Goal: Information Seeking & Learning: Learn about a topic

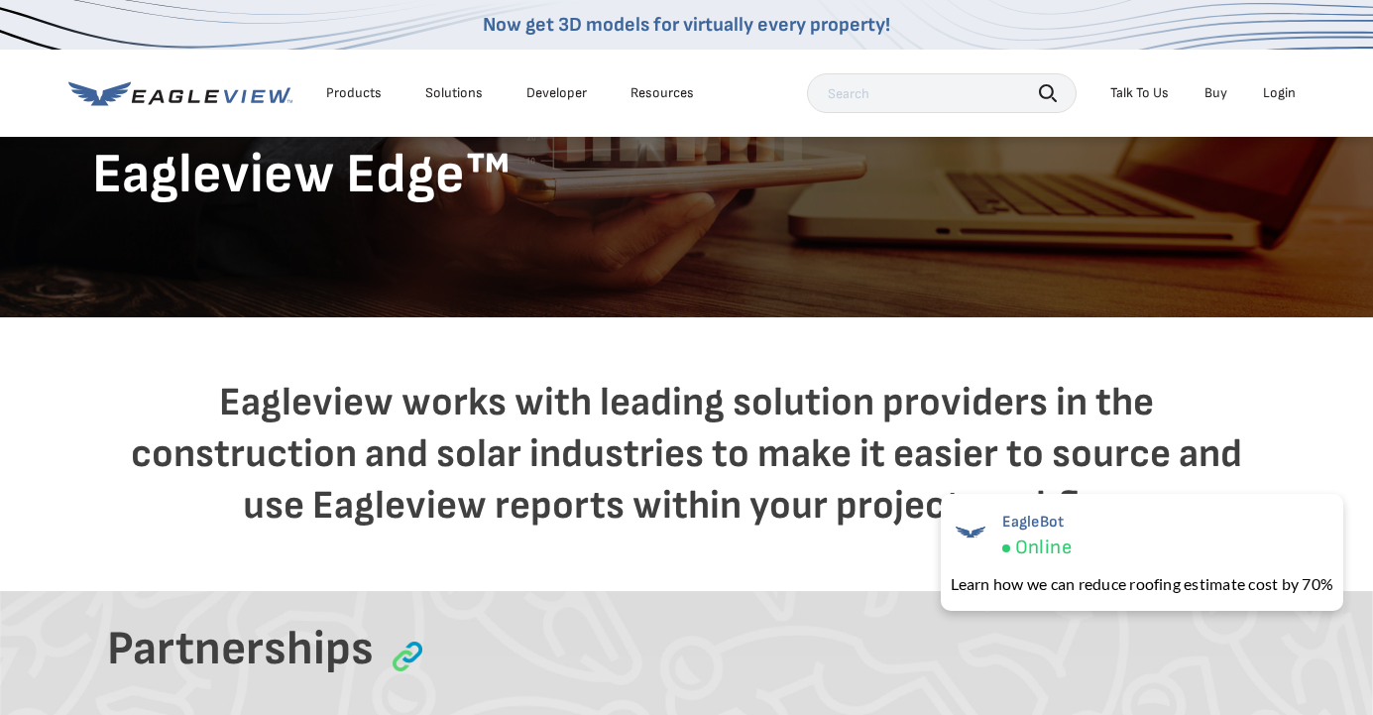
scroll to position [146, 0]
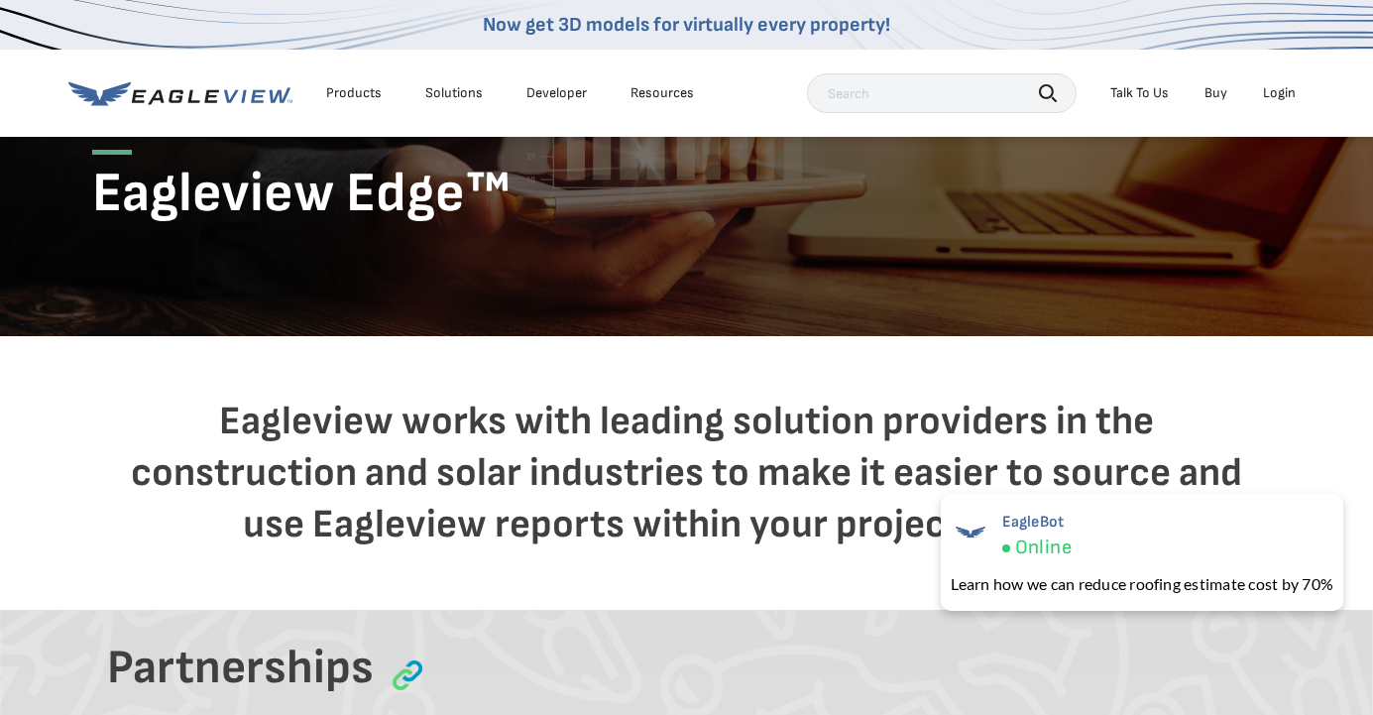
click at [357, 90] on div "Products" at bounding box center [354, 93] width 56 height 18
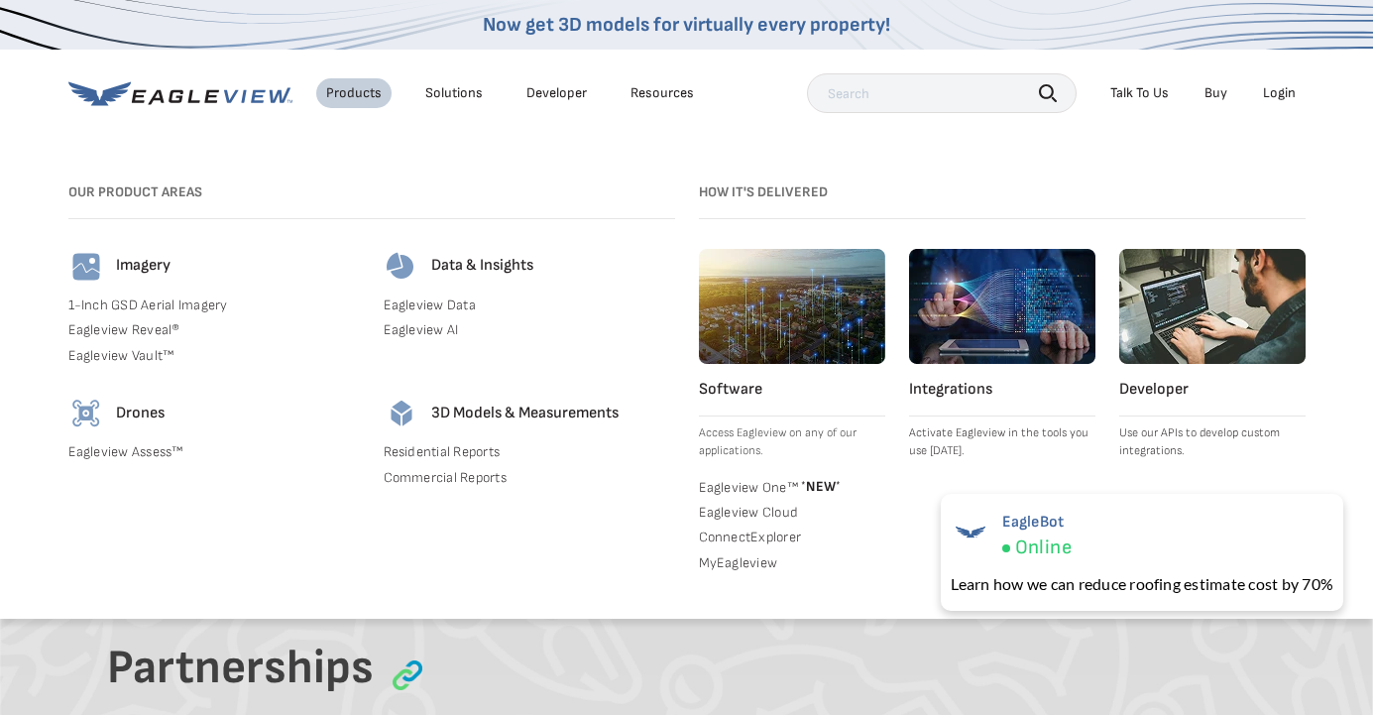
click at [744, 482] on link "Eagleview One™ * NEW *" at bounding box center [792, 486] width 186 height 20
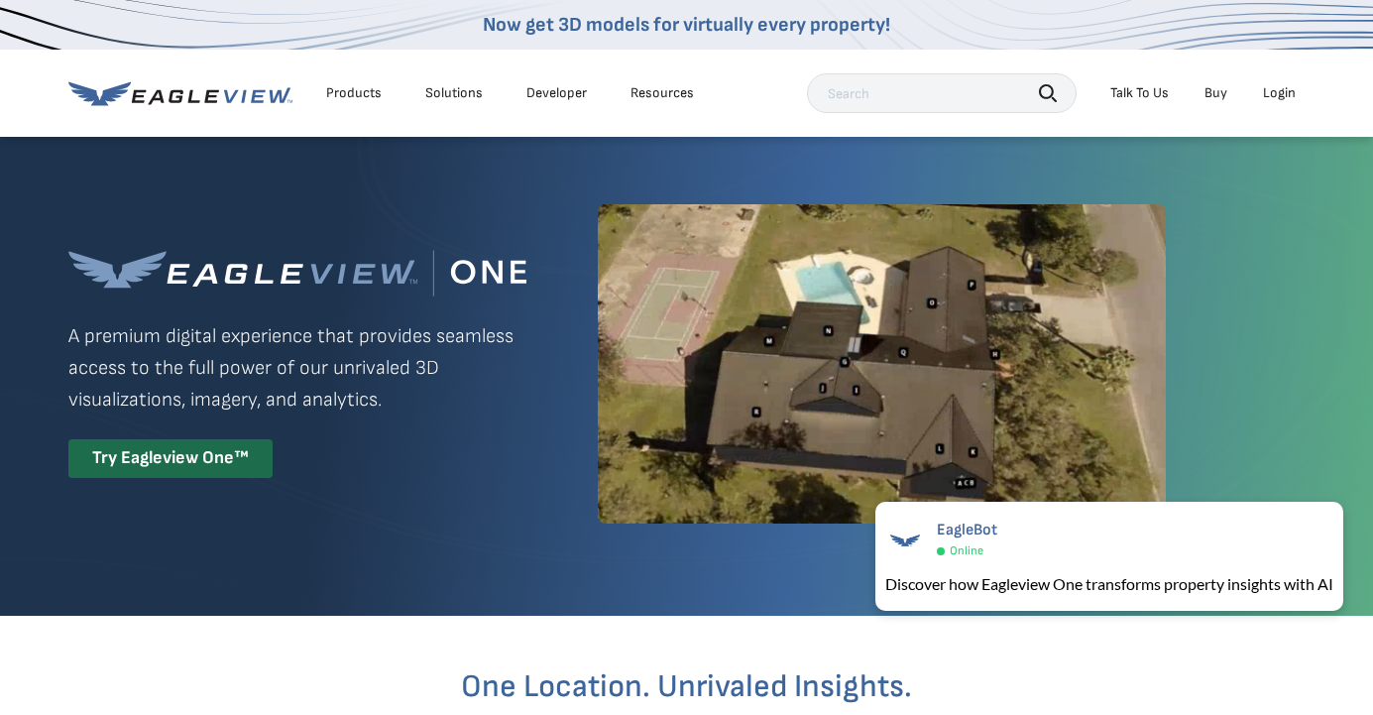
click at [653, 93] on div "Resources" at bounding box center [662, 93] width 63 height 18
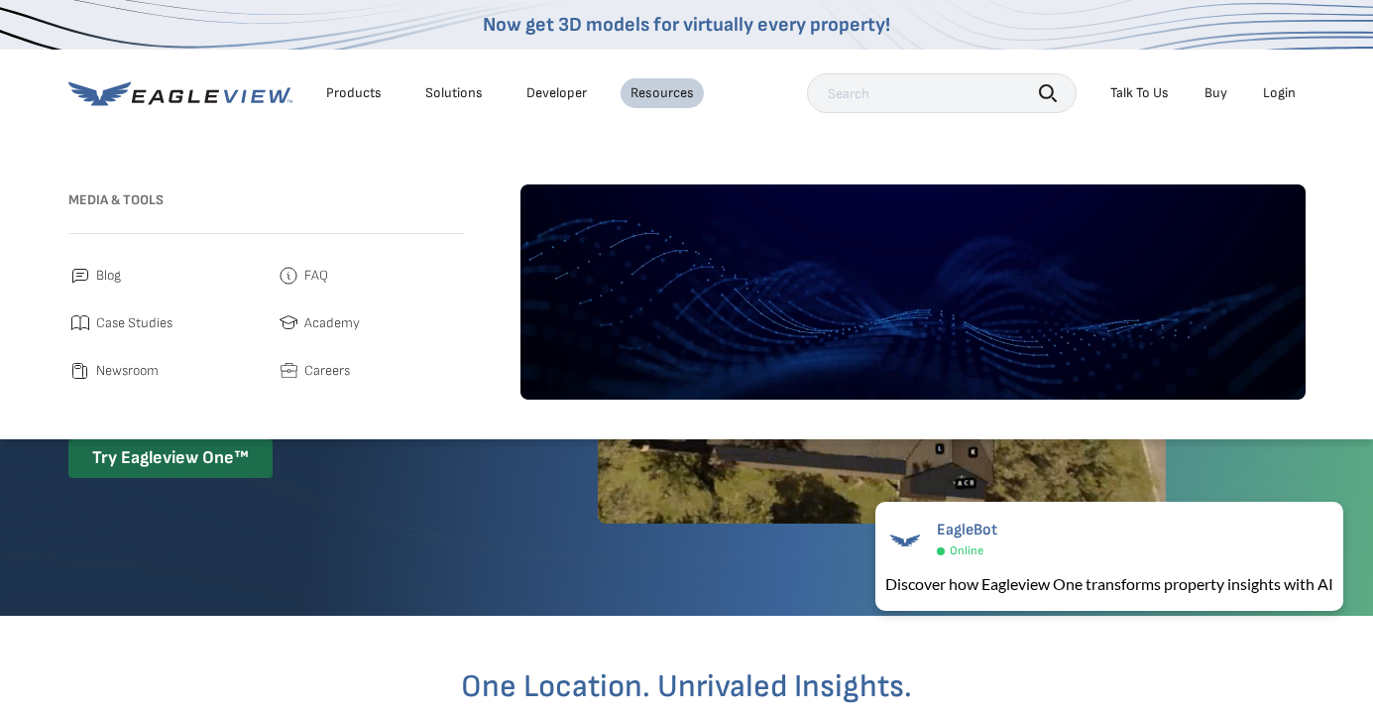
click at [111, 366] on span "Newsroom" at bounding box center [127, 371] width 62 height 24
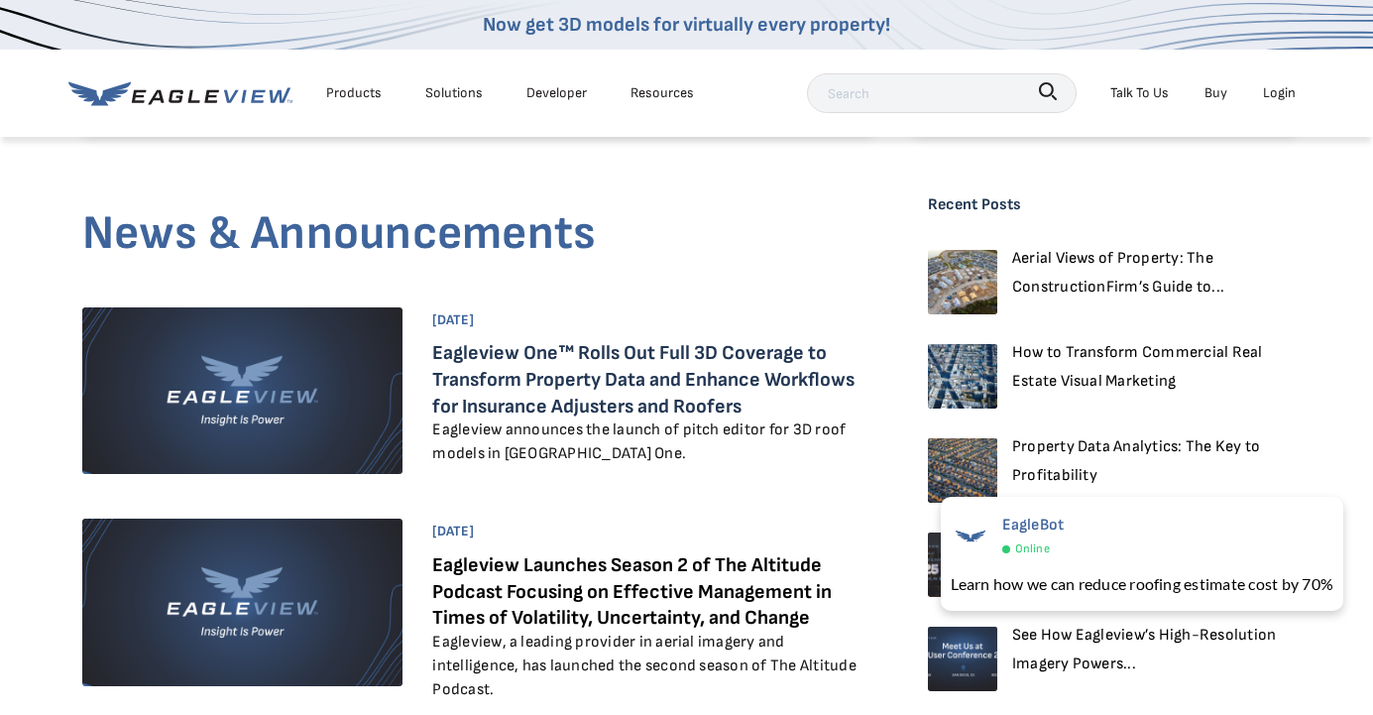
scroll to position [665, 0]
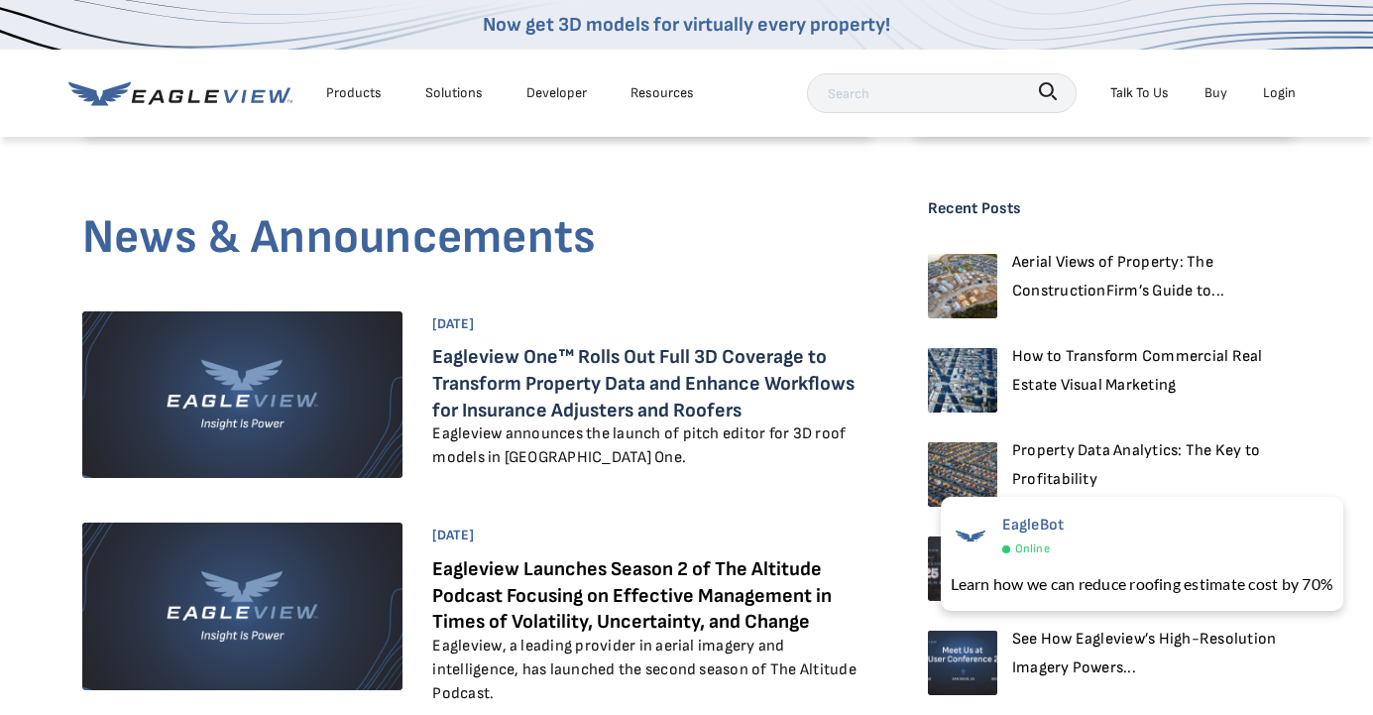
click at [614, 372] on link "Eagleview One™ Rolls Out Full 3D Coverage to Transform Property Data and Enhanc…" at bounding box center [643, 383] width 422 height 76
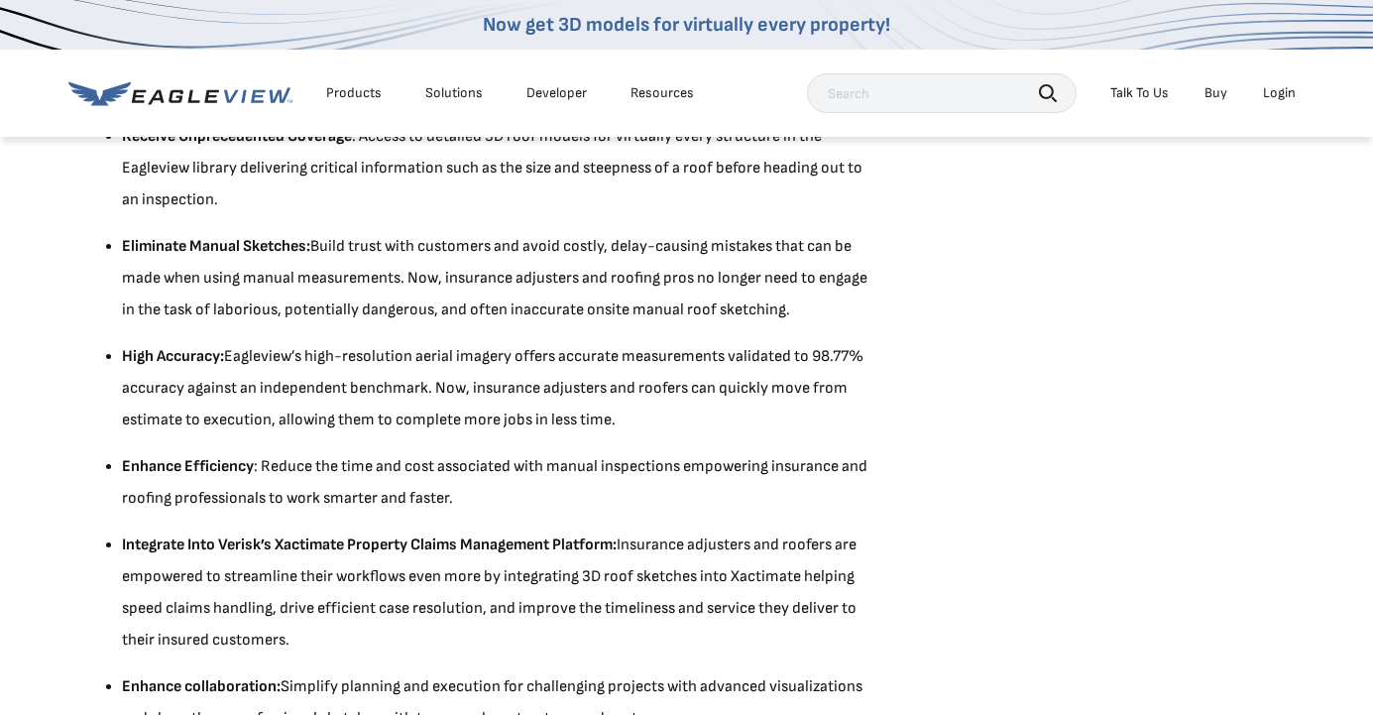
scroll to position [1739, 0]
